Goal: Navigation & Orientation: Find specific page/section

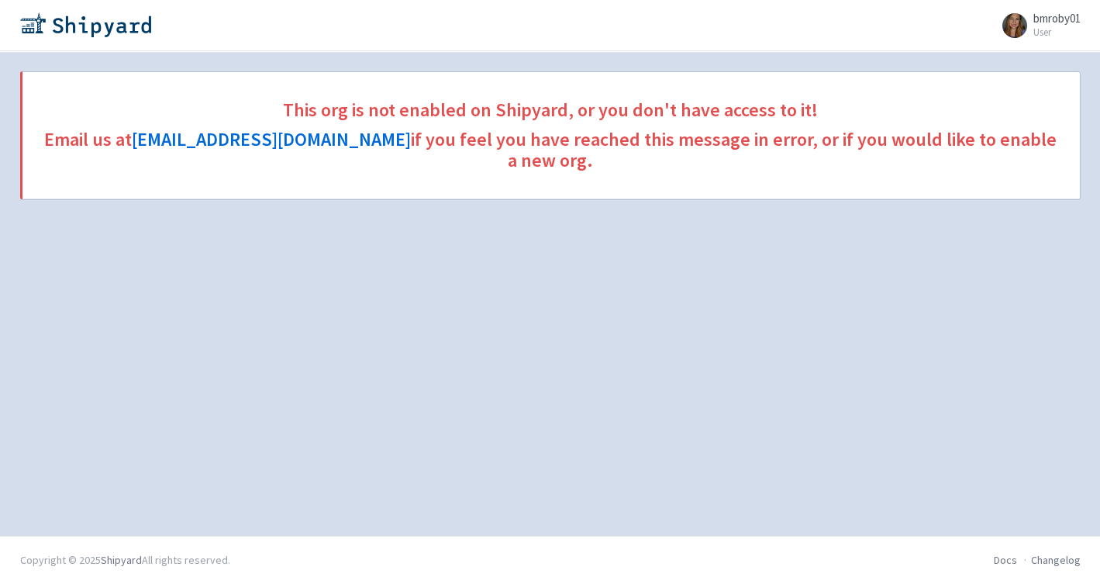
click at [1045, 15] on span "bmroby01" at bounding box center [1056, 18] width 47 height 15
click at [1042, 98] on link "Sign out" at bounding box center [1037, 103] width 89 height 24
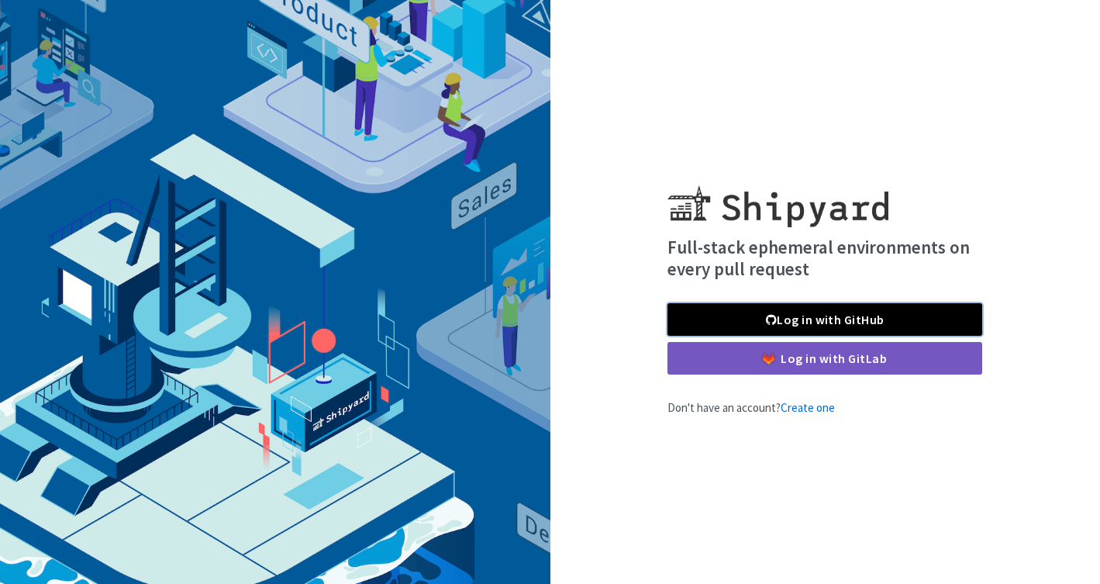
click at [844, 320] on link "Log in with GitHub" at bounding box center [824, 319] width 315 height 33
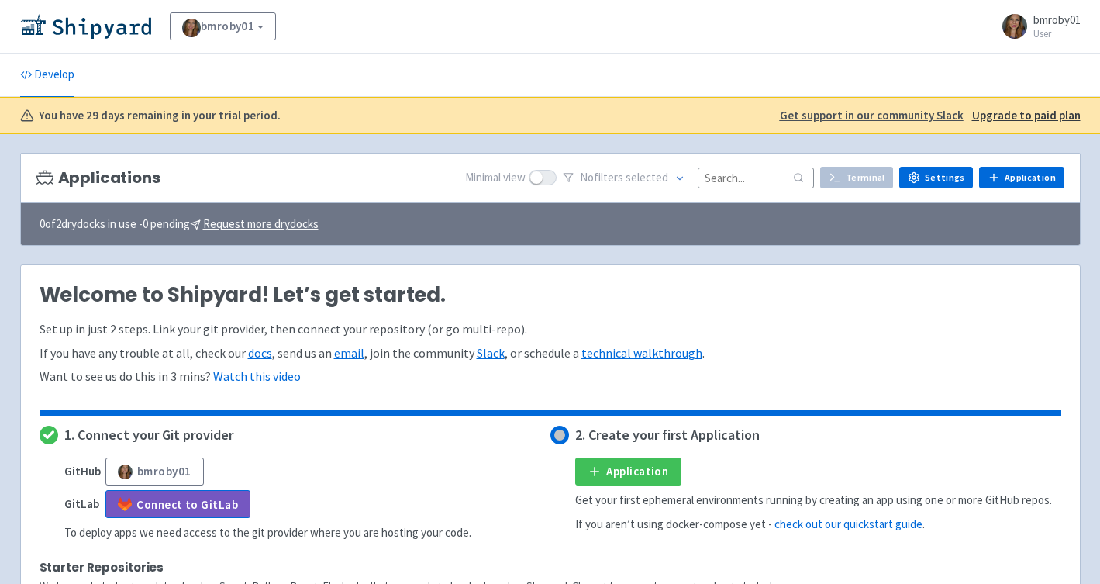
scroll to position [9, 0]
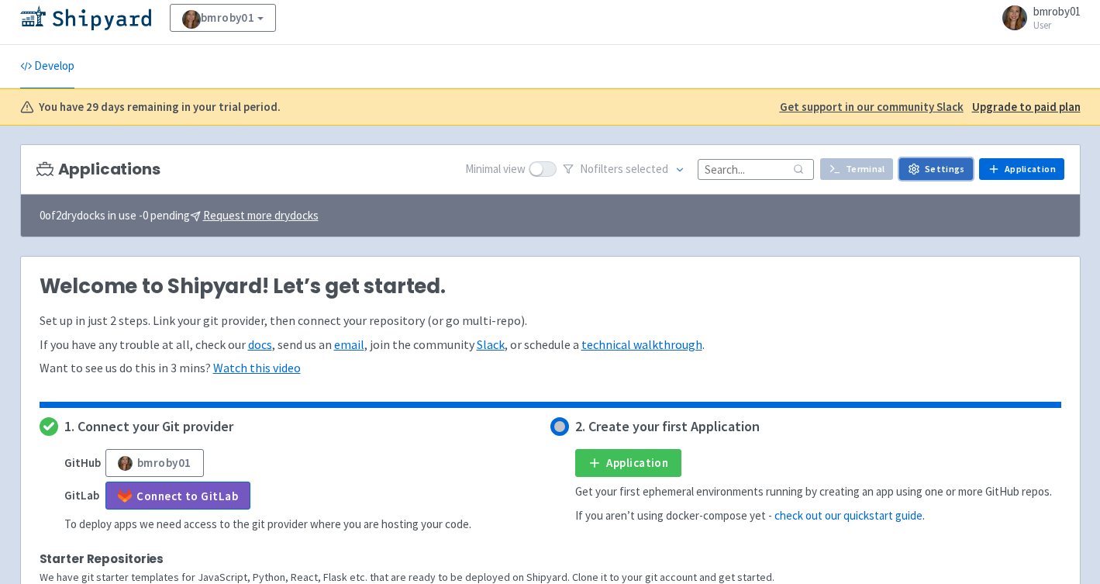
click at [960, 173] on link "Settings" at bounding box center [936, 169] width 74 height 22
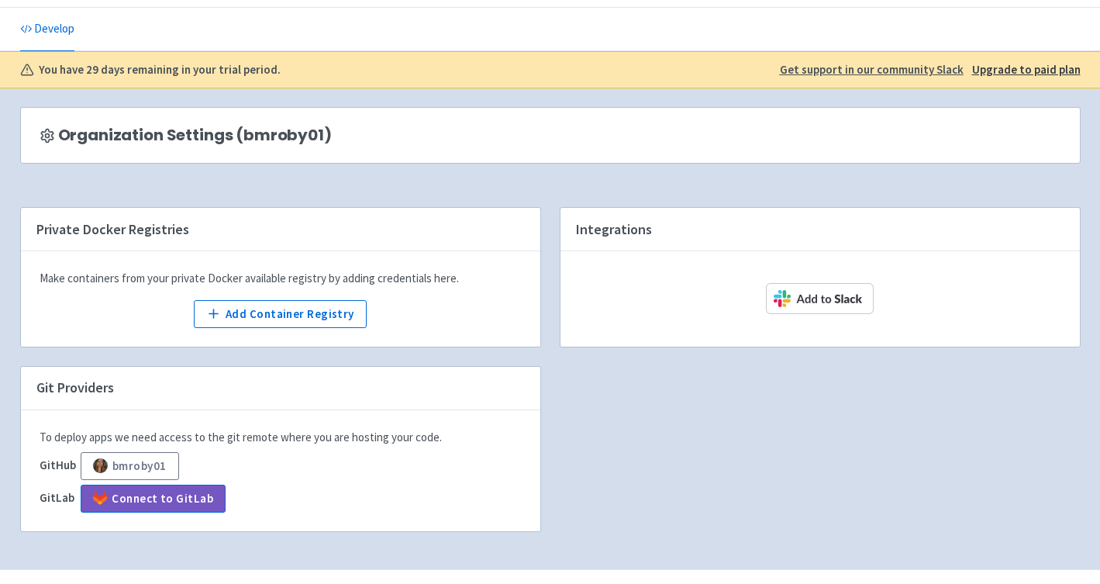
scroll to position [54, 0]
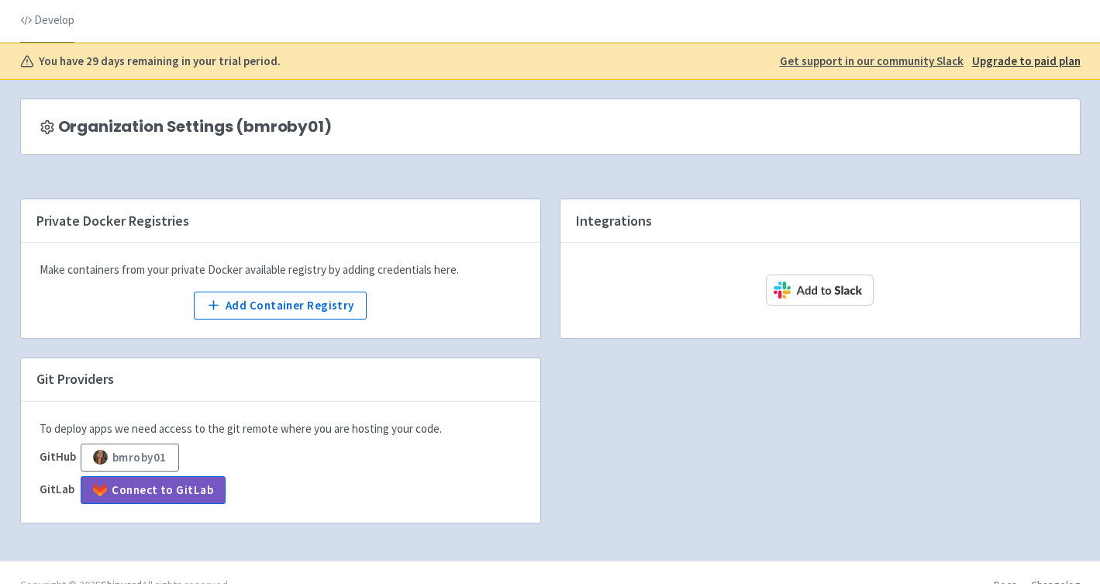
click at [47, 26] on link "Develop" at bounding box center [47, 20] width 54 height 43
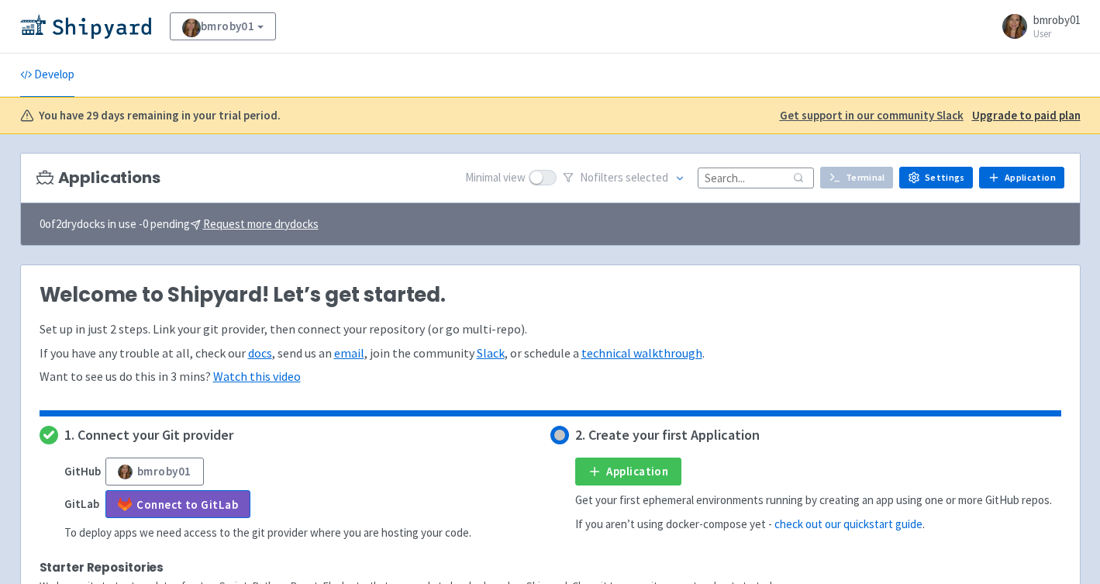
click at [1052, 27] on span "bmroby01 User" at bounding box center [1056, 26] width 47 height 25
click at [1055, 75] on link "Profile" at bounding box center [1037, 67] width 89 height 24
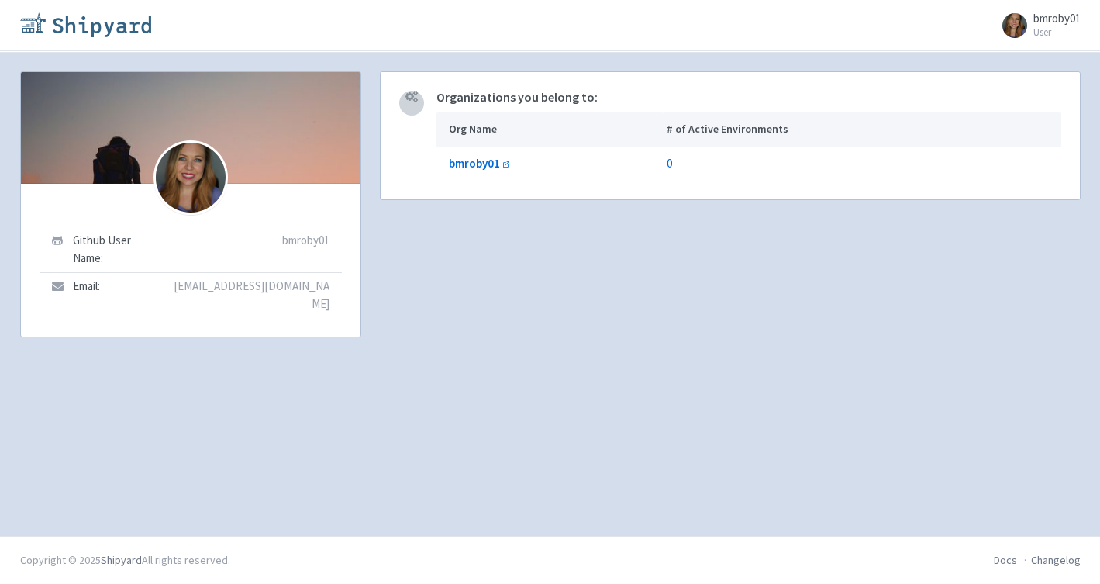
click at [92, 25] on img at bounding box center [85, 24] width 131 height 25
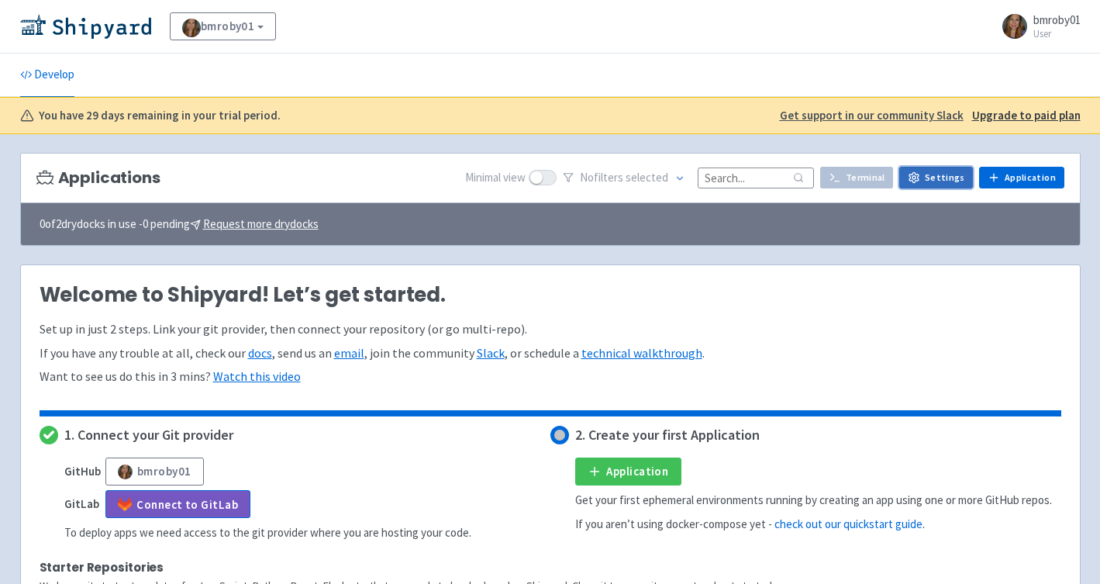
click at [942, 177] on link "Settings" at bounding box center [936, 178] width 74 height 22
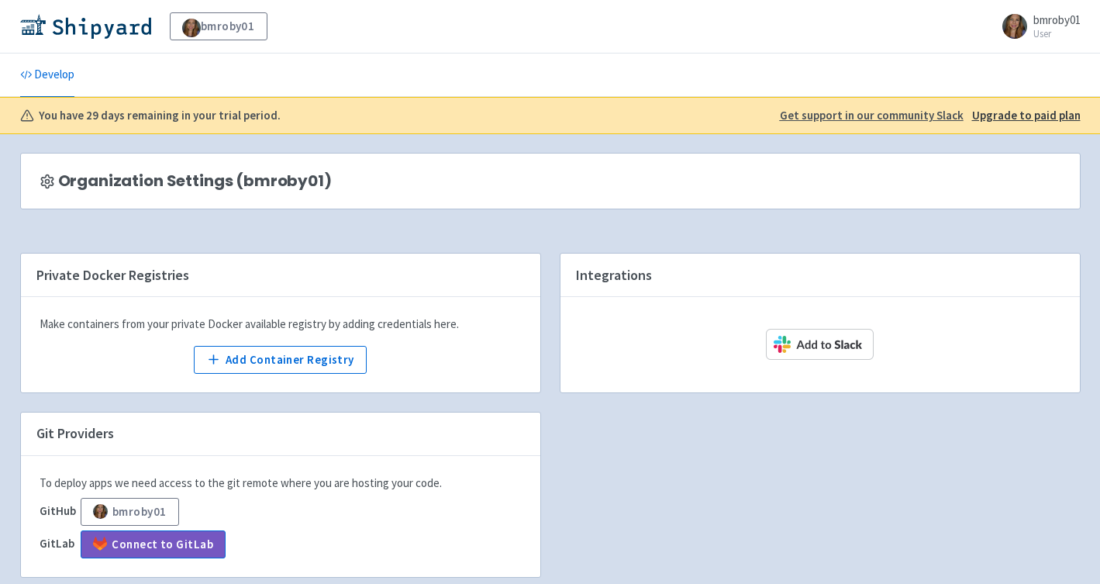
scroll to position [79, 0]
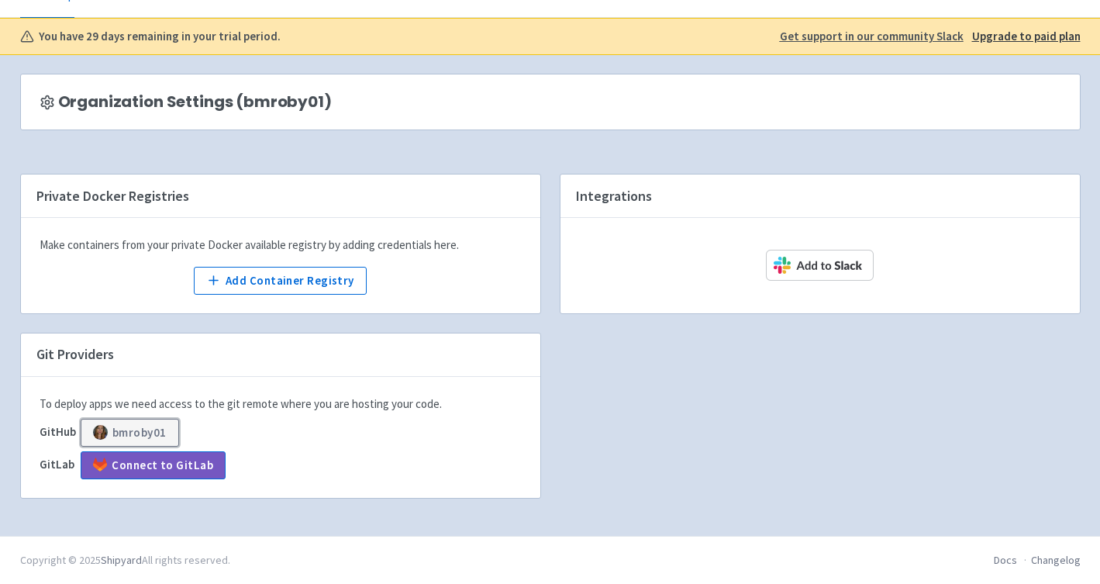
click at [126, 435] on button "bmroby01" at bounding box center [130, 432] width 98 height 28
click at [151, 429] on button "bmroby01" at bounding box center [130, 432] width 98 height 28
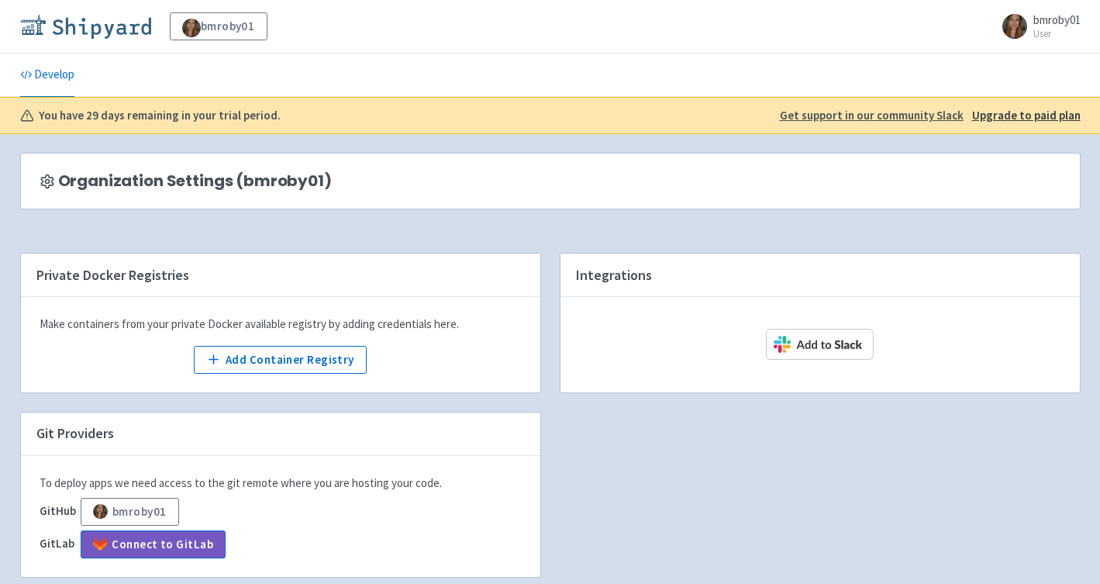
click at [98, 26] on img at bounding box center [85, 26] width 131 height 25
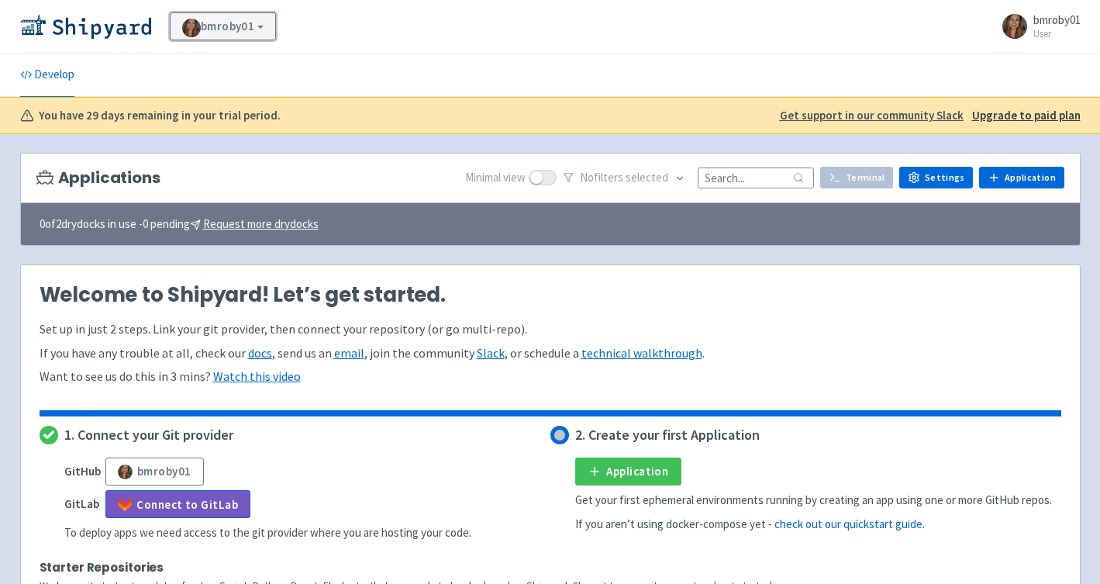
click at [253, 29] on link "bmroby01" at bounding box center [223, 26] width 107 height 28
click at [245, 67] on link "View Organizations" at bounding box center [241, 69] width 142 height 24
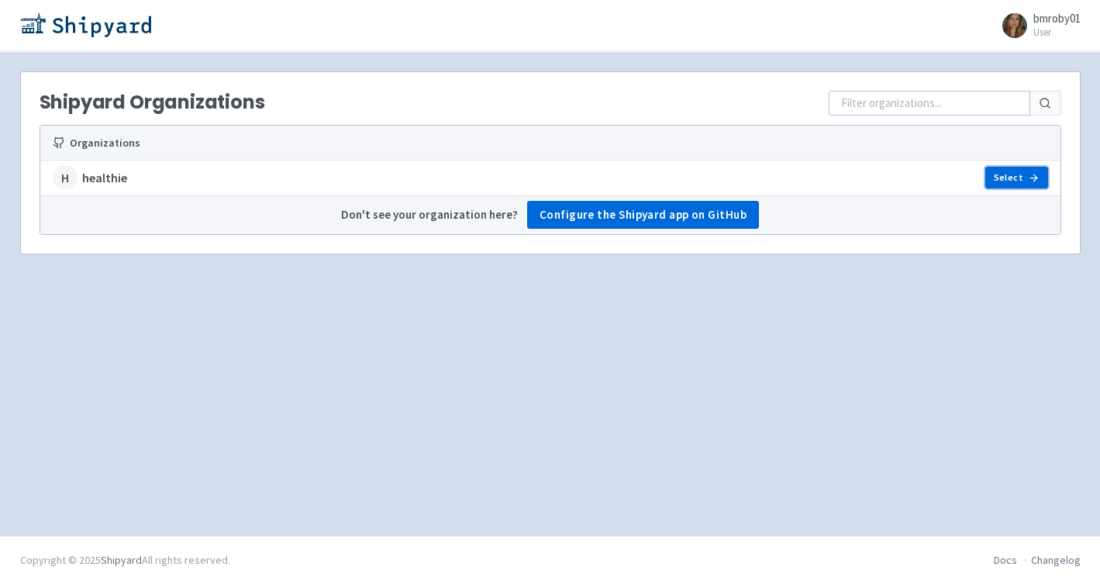
click at [1010, 184] on link "Select" at bounding box center [1016, 178] width 62 height 22
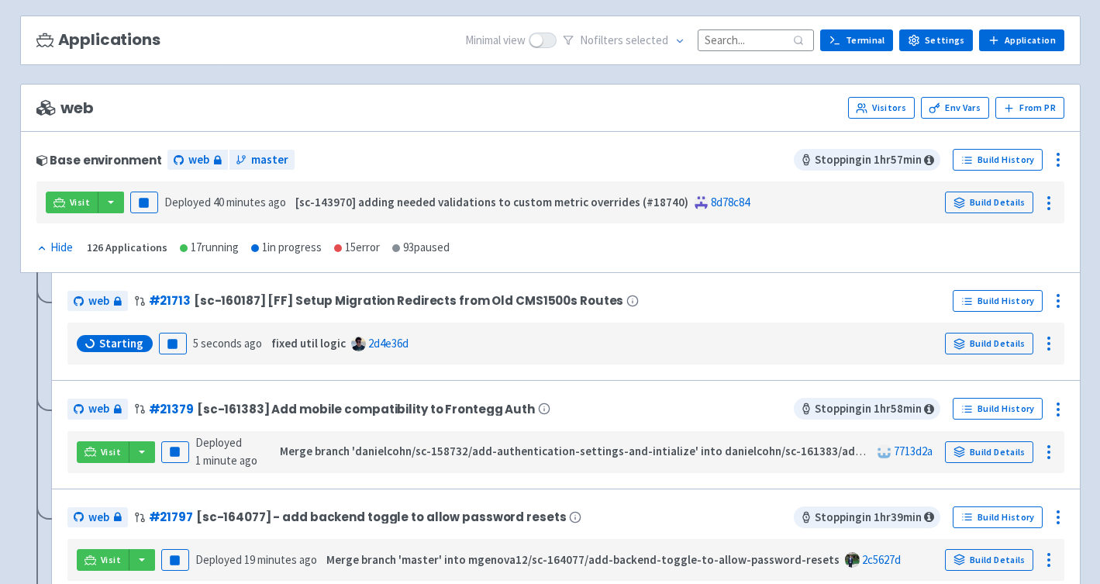
scroll to position [109, 0]
